Goal: Unclear: Browse casually

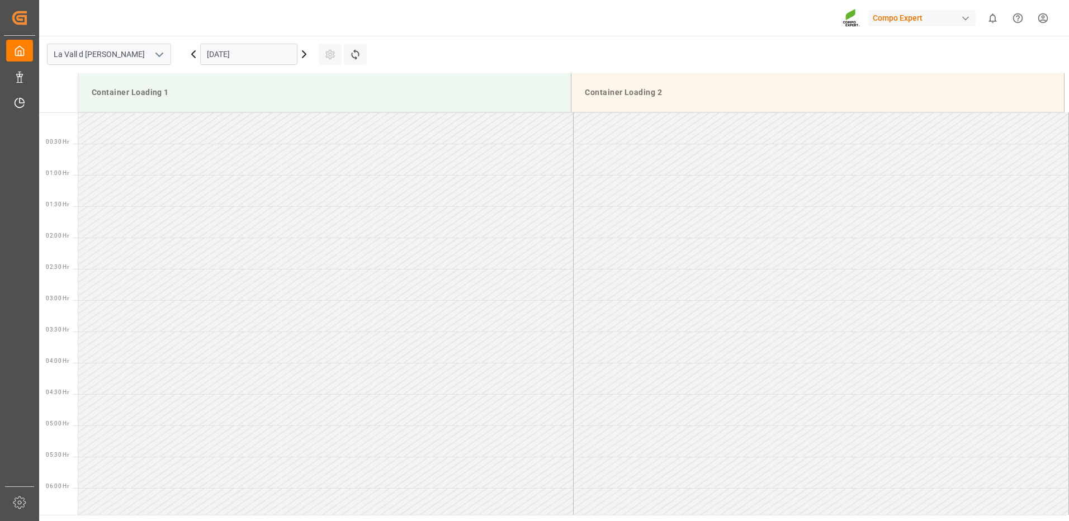
scroll to position [619, 0]
